Goal: Transaction & Acquisition: Purchase product/service

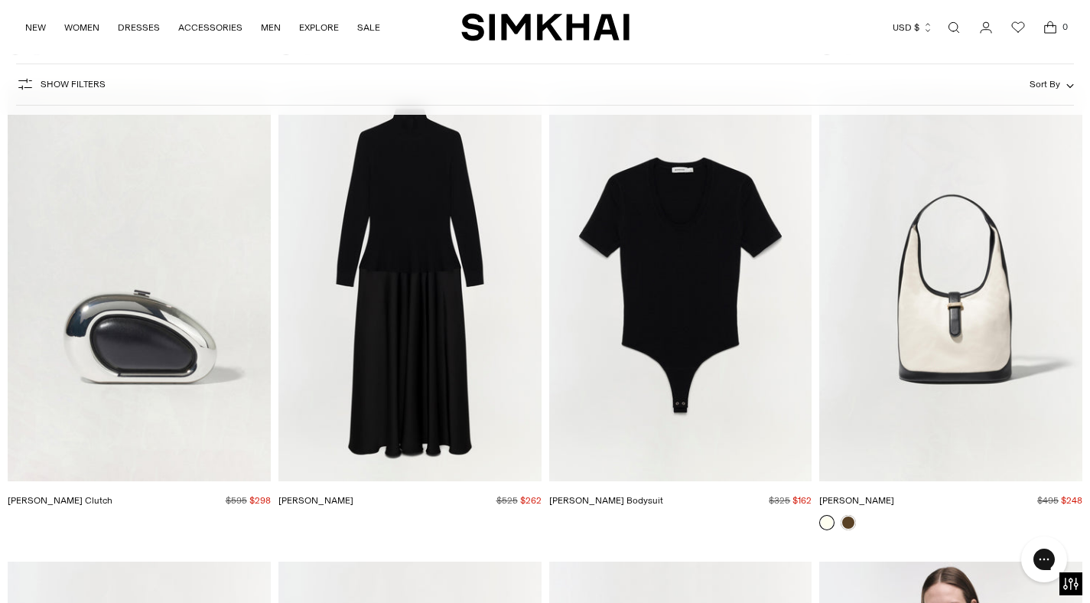
scroll to position [6330, 0]
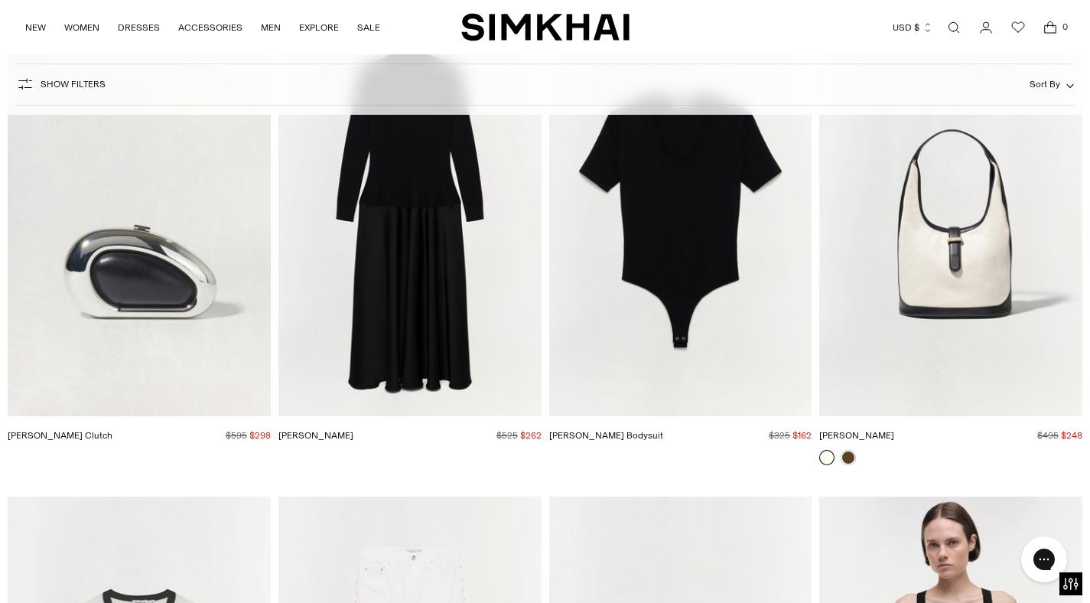
click at [826, 458] on link at bounding box center [826, 457] width 15 height 15
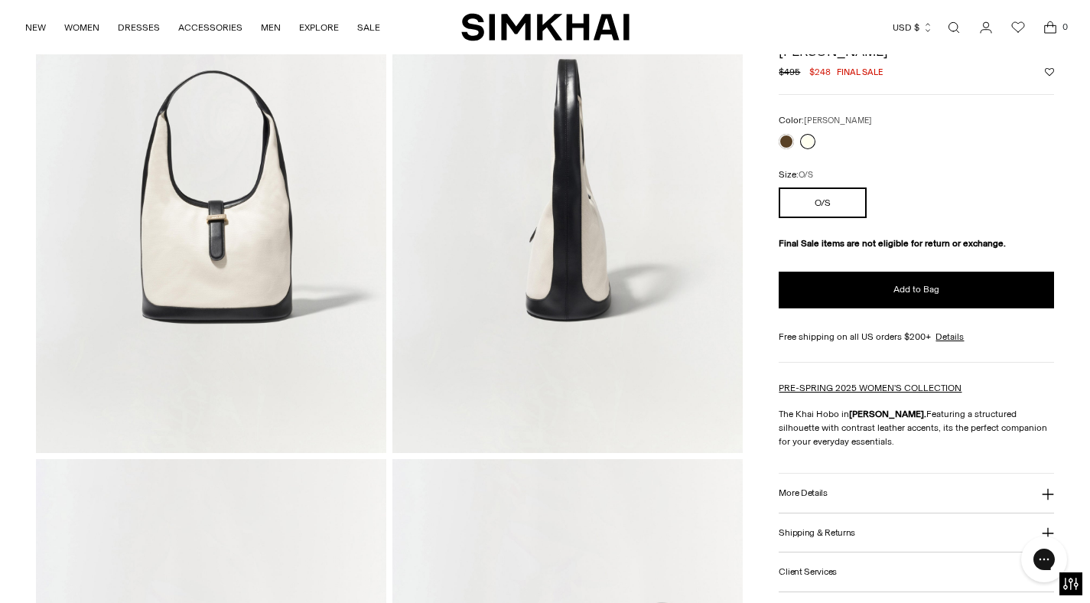
scroll to position [223, 0]
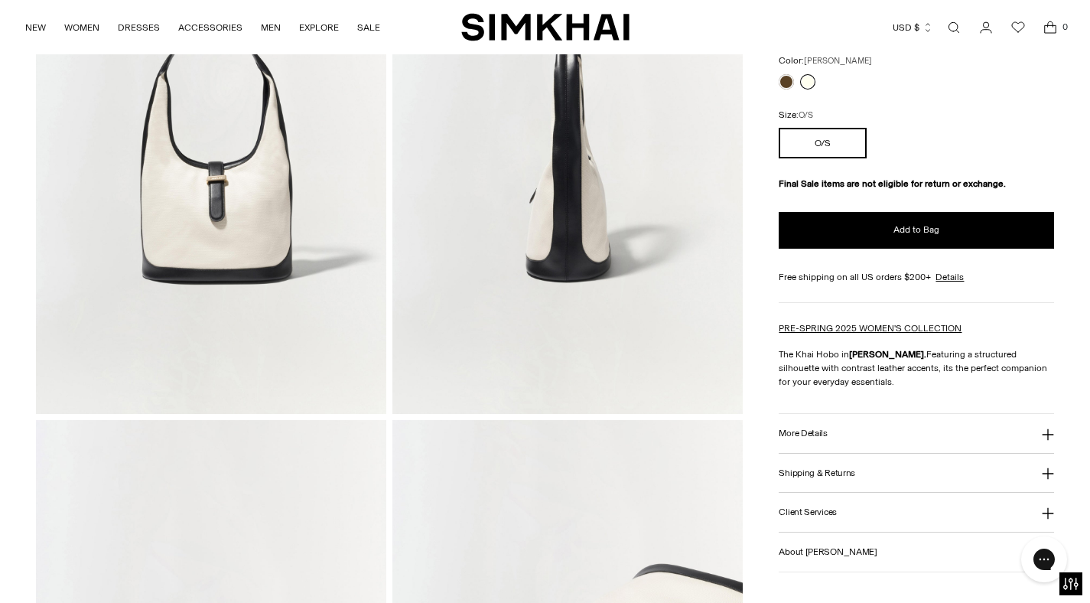
click at [849, 434] on button "More Details" at bounding box center [915, 433] width 275 height 39
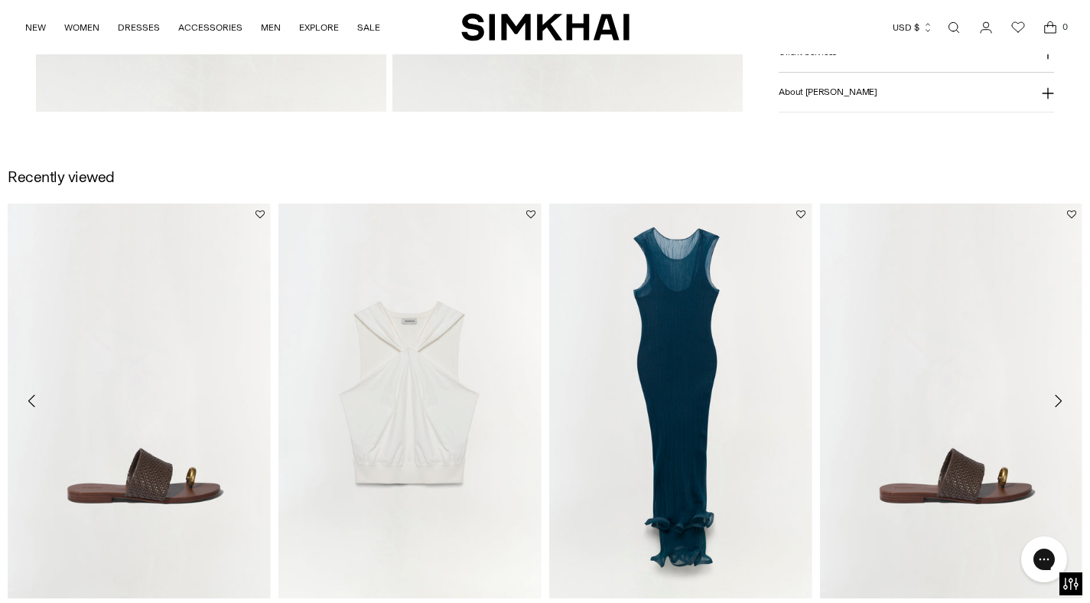
scroll to position [1593, 0]
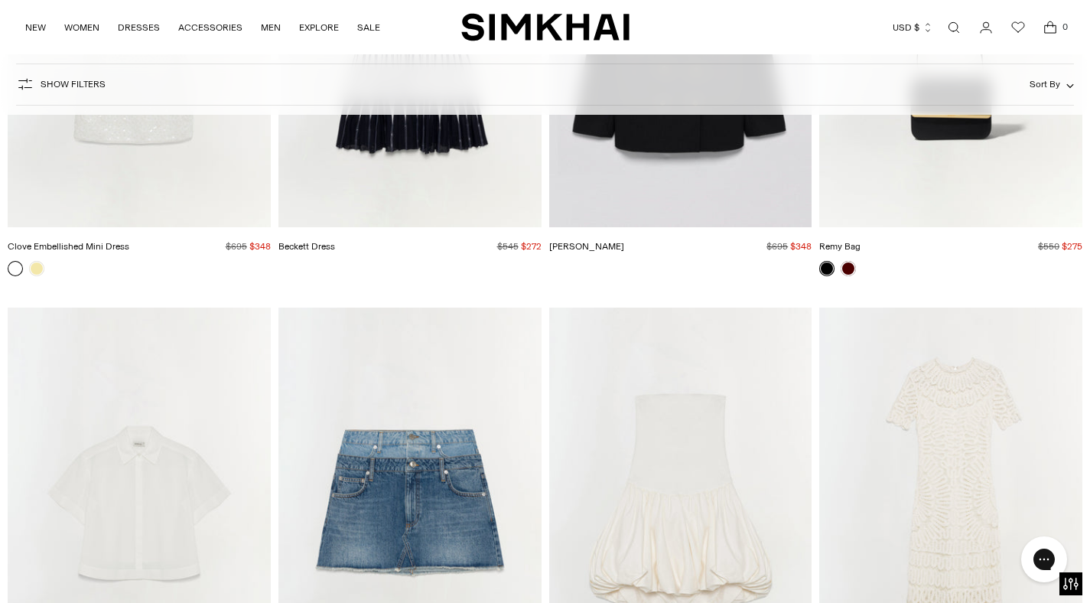
scroll to position [3481, 0]
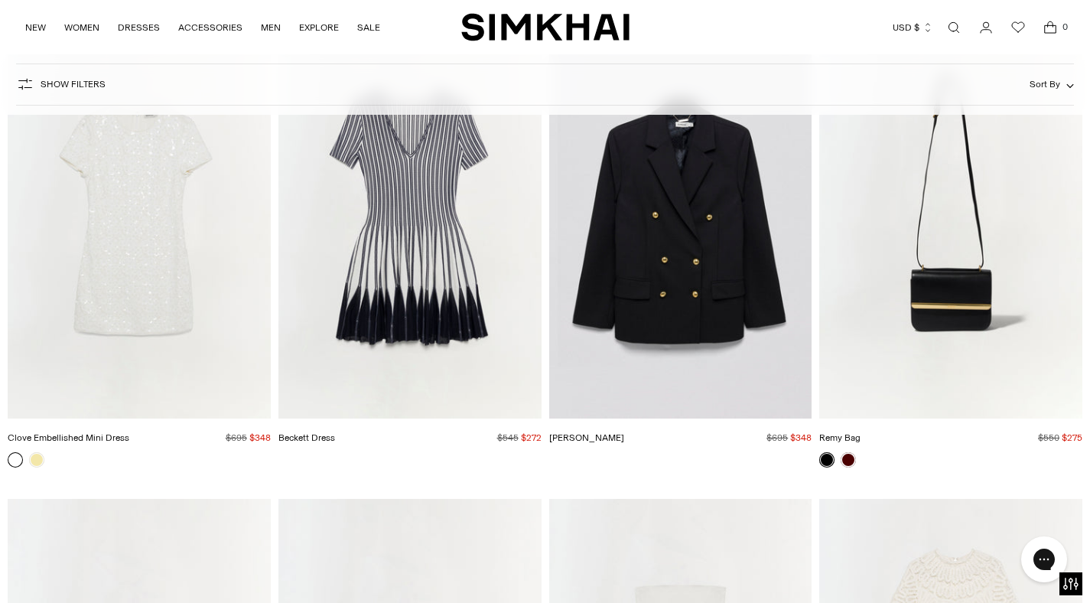
click at [0, 0] on img "Remy Bag" at bounding box center [0, 0] width 0 height 0
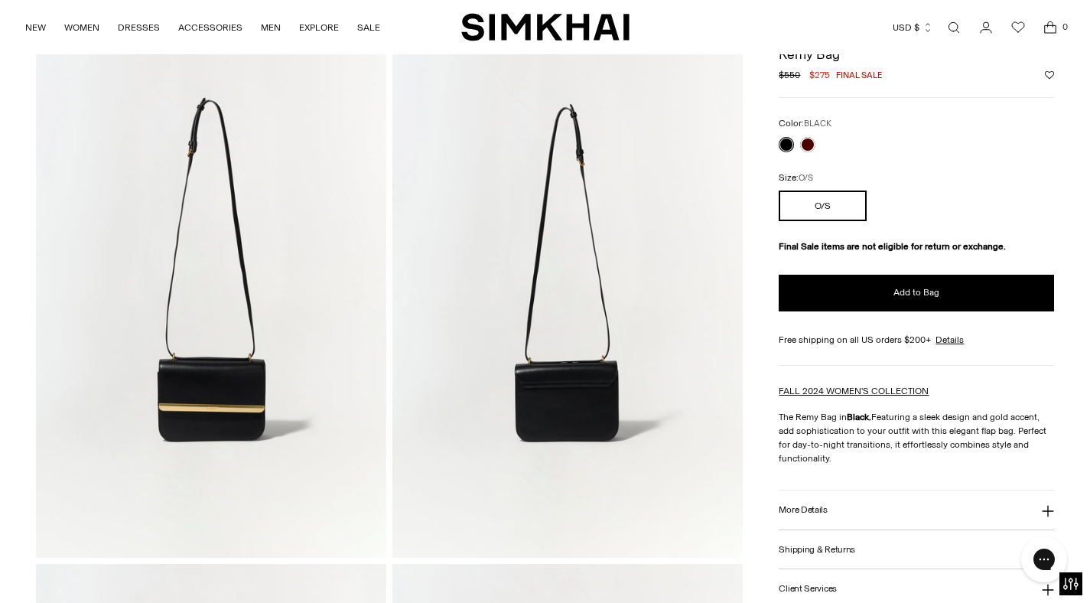
scroll to position [141, 0]
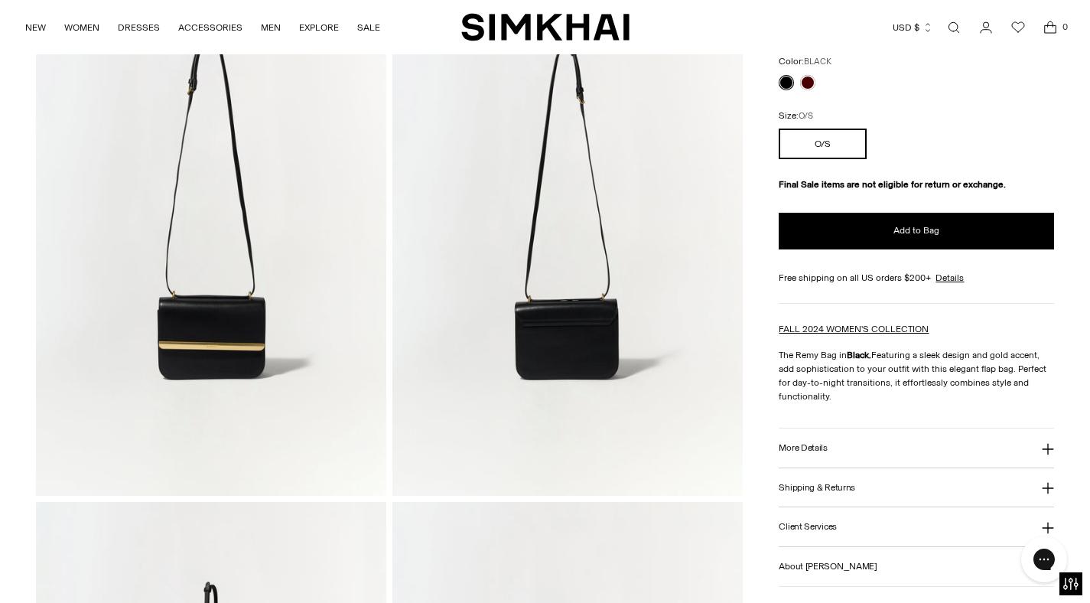
click at [830, 452] on button "More Details" at bounding box center [915, 447] width 275 height 39
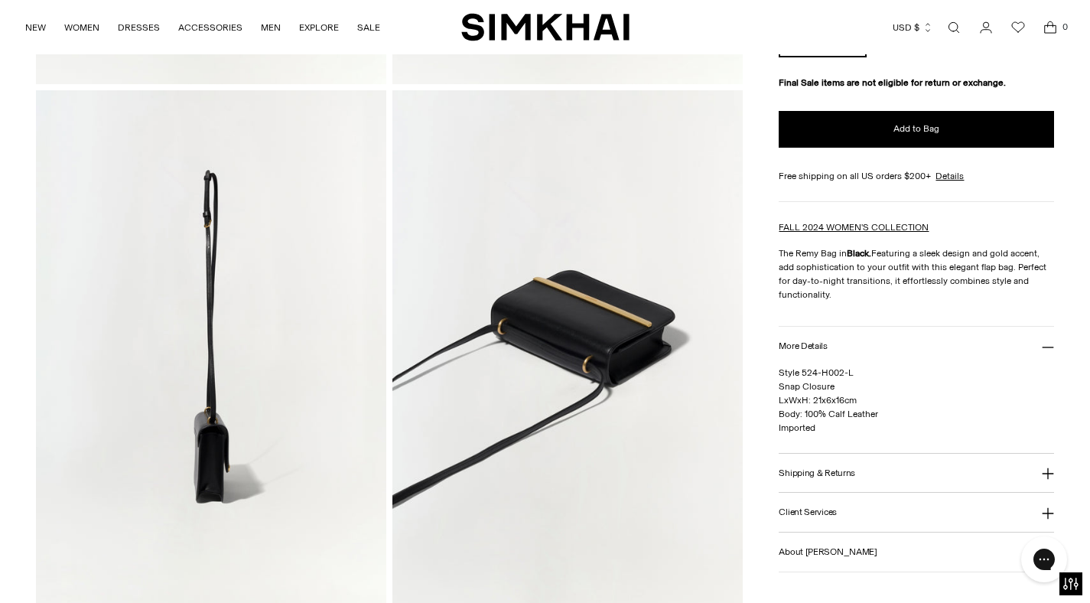
scroll to position [0, 0]
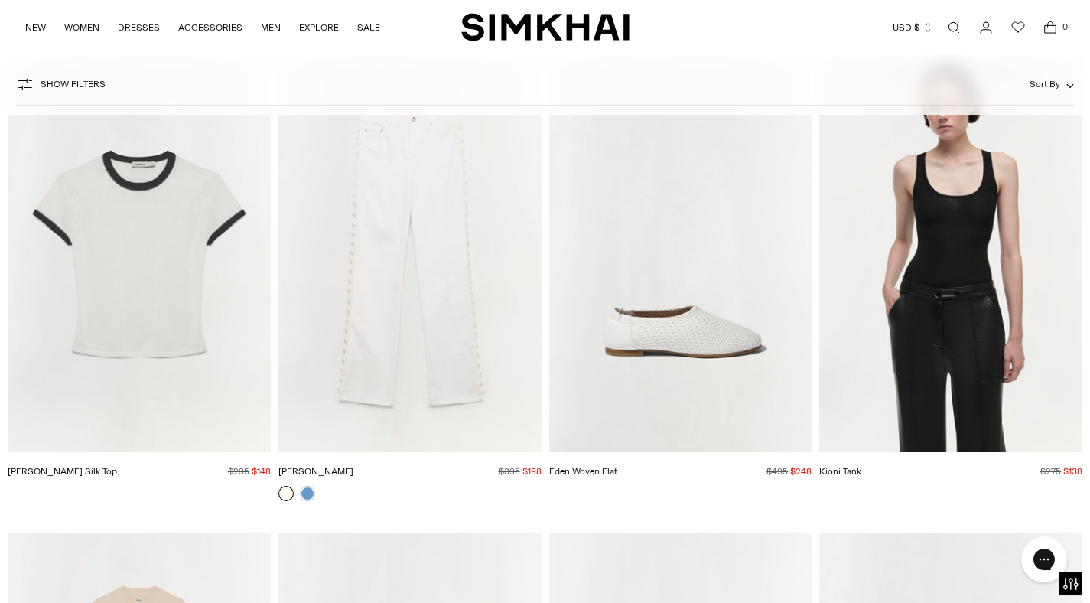
scroll to position [6769, 0]
click at [0, 0] on img "Carmen Cotton Silk Top" at bounding box center [0, 0] width 0 height 0
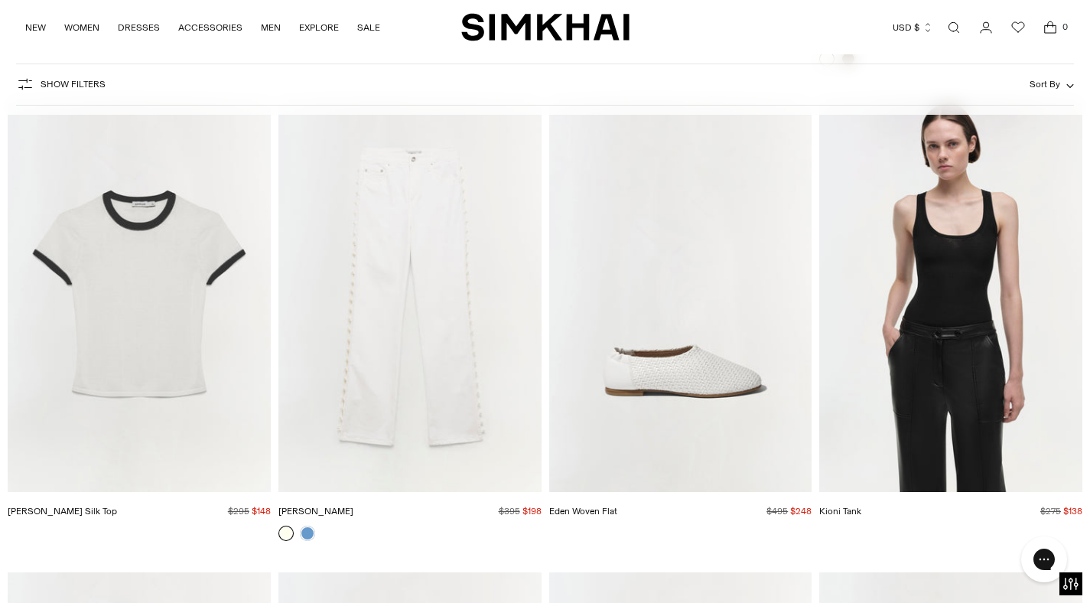
scroll to position [6730, 0]
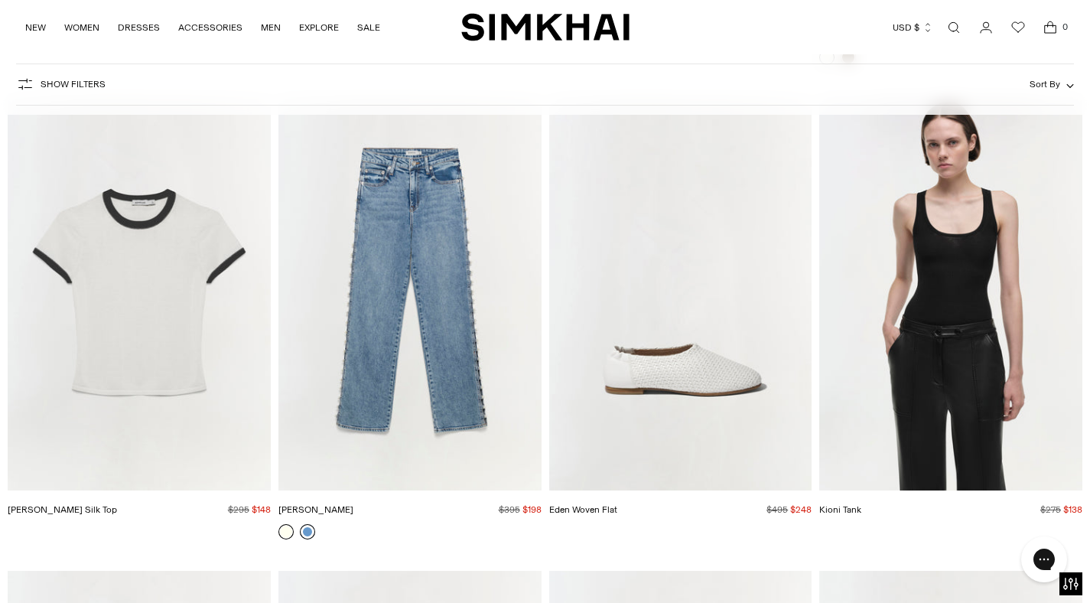
click at [306, 532] on link at bounding box center [307, 531] width 15 height 15
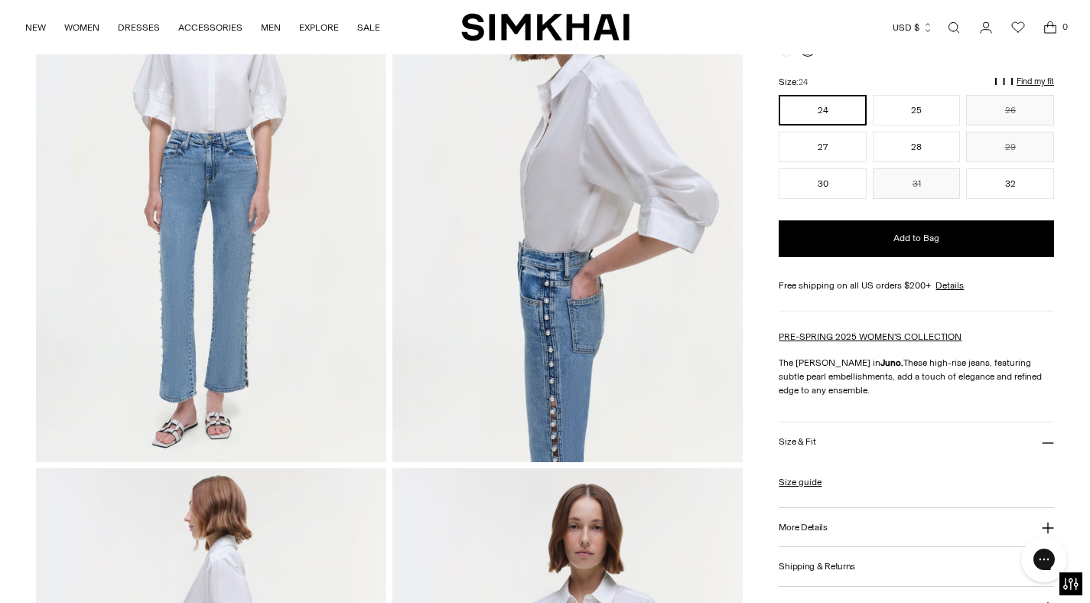
scroll to position [174, 0]
click at [899, 106] on button "25" at bounding box center [916, 111] width 88 height 31
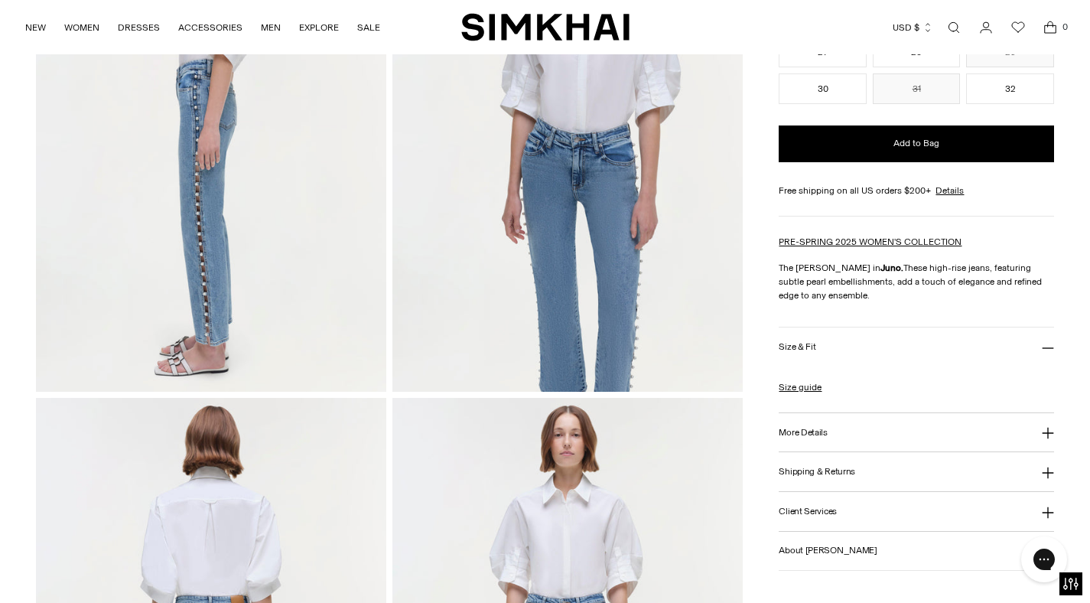
scroll to position [1040, 0]
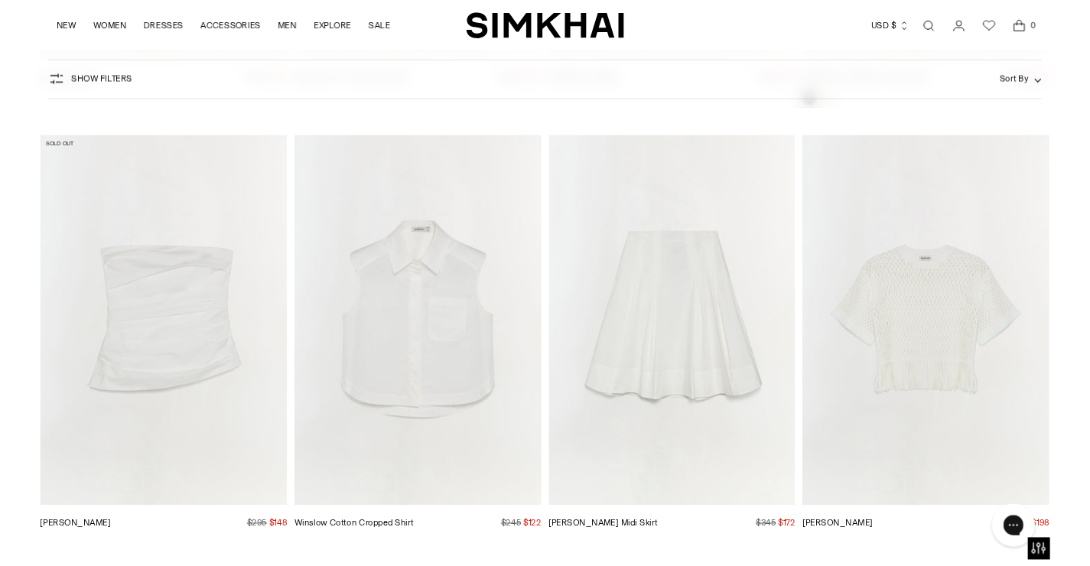
scroll to position [20310, 0]
